Goal: Check status: Check status

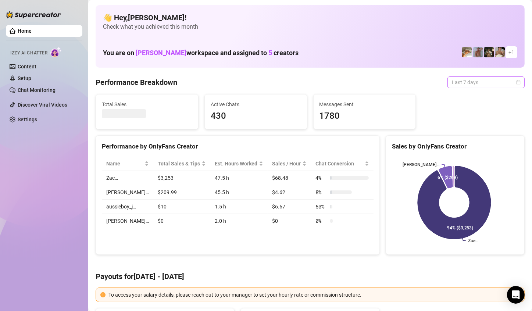
click at [482, 87] on span "Last 7 days" at bounding box center [486, 82] width 68 height 11
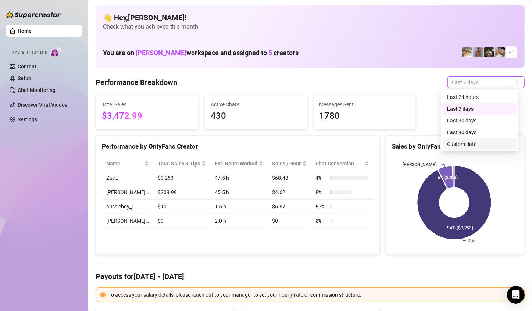
click at [460, 144] on div "Custom date" at bounding box center [479, 144] width 65 height 8
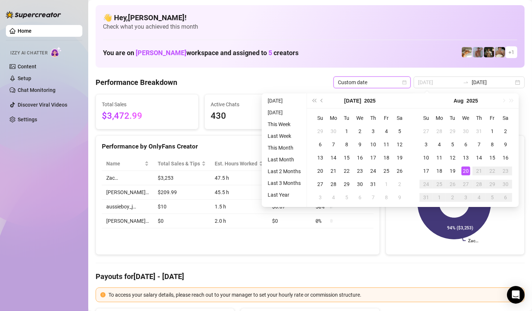
type input "[DATE]"
click at [466, 166] on td "20" at bounding box center [465, 170] width 13 height 13
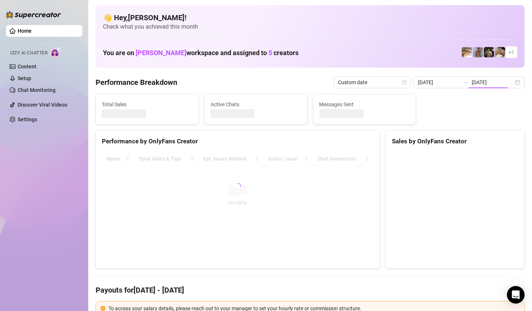
type input "[DATE]"
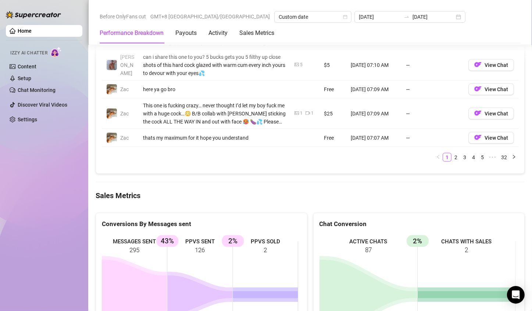
scroll to position [920, 0]
